Goal: Task Accomplishment & Management: Use online tool/utility

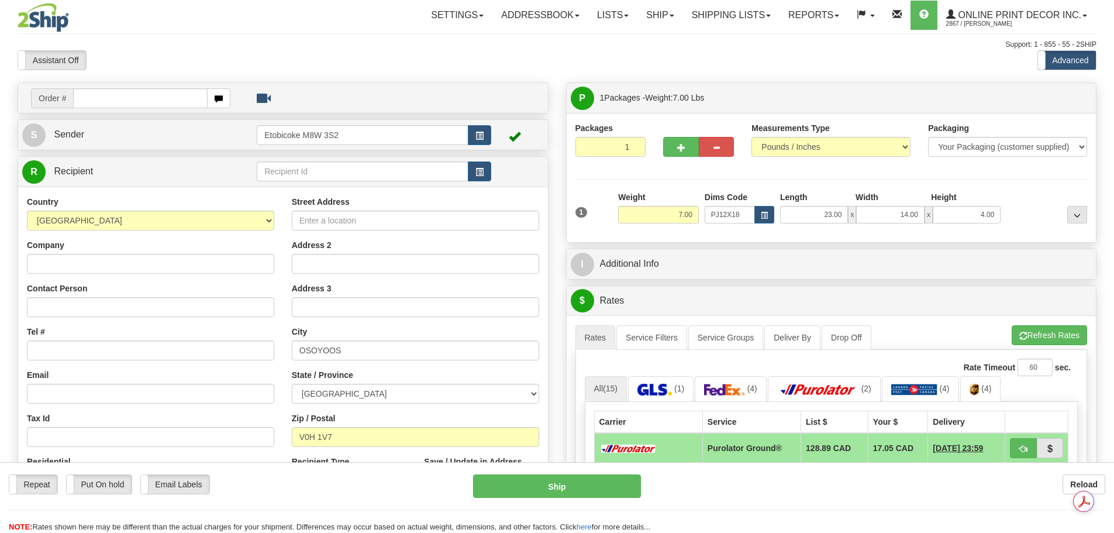
select select "BC"
click at [761, 212] on span "button" at bounding box center [764, 215] width 7 height 6
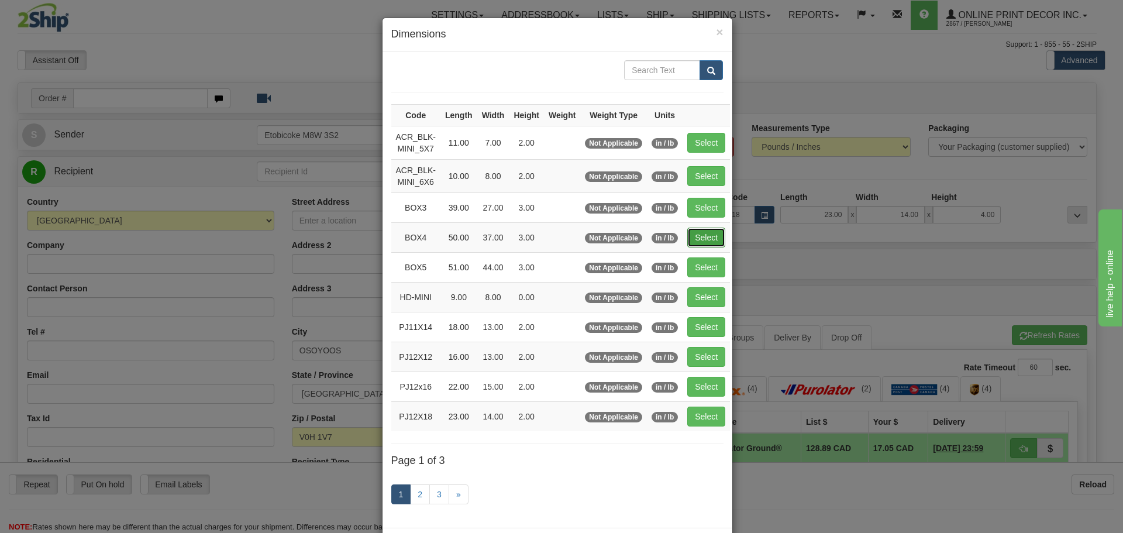
click at [690, 239] on button "Select" at bounding box center [706, 238] width 38 height 20
type input "BOX4"
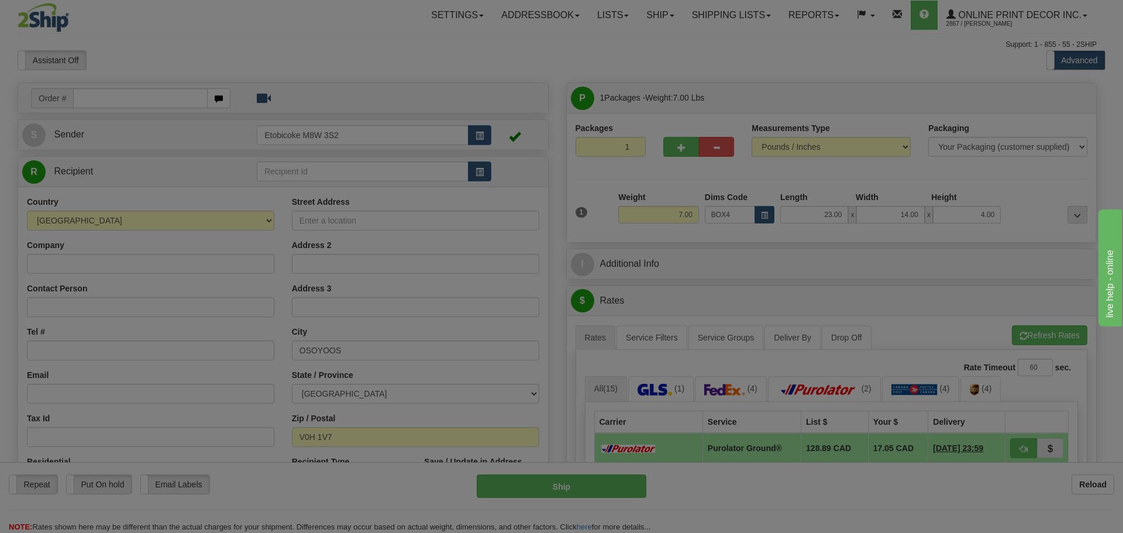
type input "50.00"
type input "37.00"
type input "3.00"
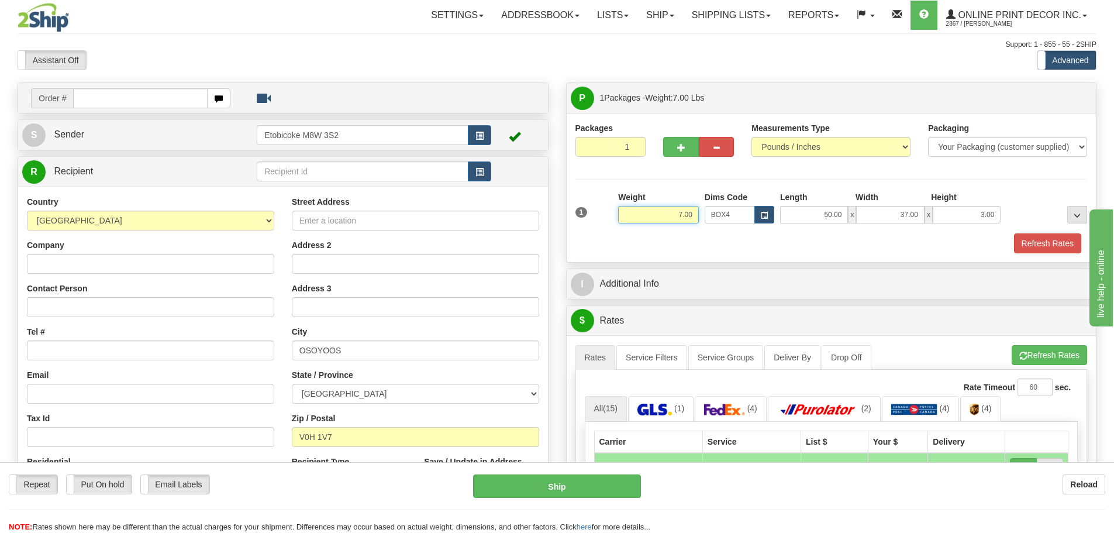
drag, startPoint x: 646, startPoint y: 213, endPoint x: 746, endPoint y: 217, distance: 99.5
click at [746, 217] on div "1 Weight 7.00 Dims Code BOX4" at bounding box center [832, 212] width 518 height 42
type input "15.00"
drag, startPoint x: 1057, startPoint y: 230, endPoint x: 1056, endPoint y: 254, distance: 24.0
click at [1057, 234] on div "1 Weight 15.00 Dims Code BOX4" at bounding box center [832, 222] width 512 height 62
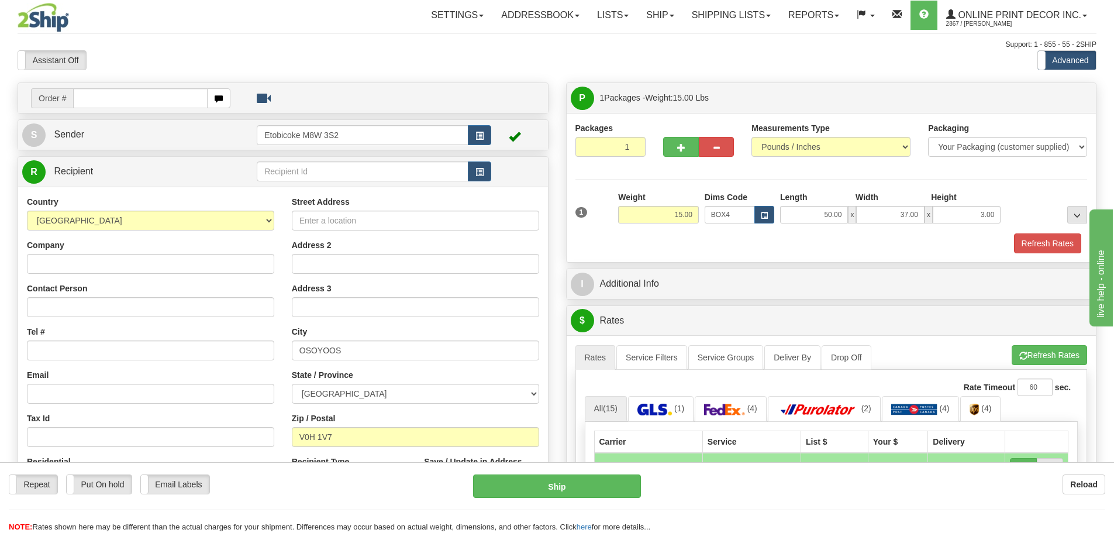
click at [1056, 254] on div "Packages 1 1 Measurements Type" at bounding box center [832, 187] width 530 height 149
click at [1052, 249] on button "Refresh Rates" at bounding box center [1047, 243] width 67 height 20
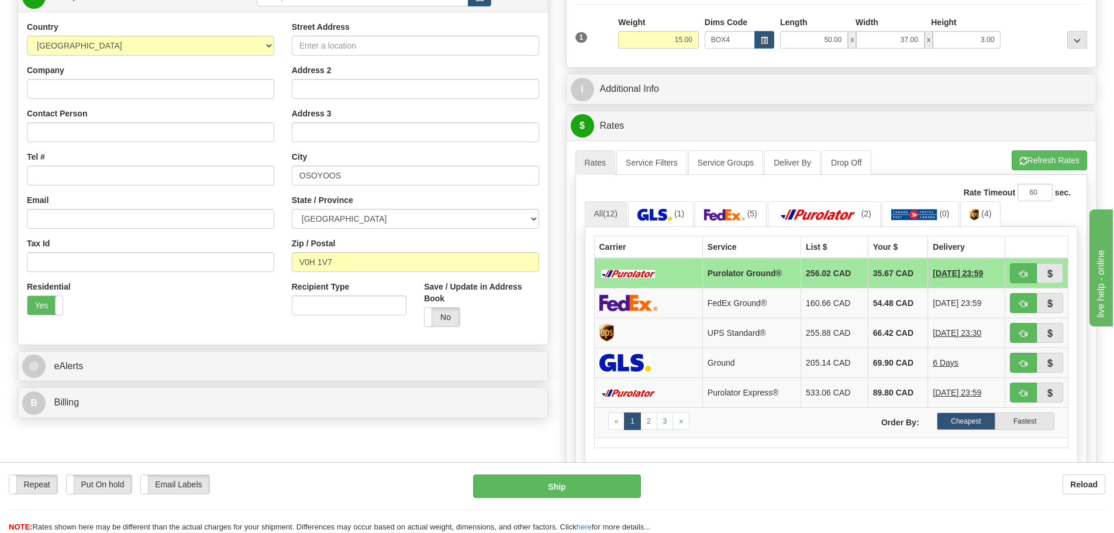
scroll to position [175, 0]
click at [645, 424] on link "2" at bounding box center [649, 421] width 17 height 18
